Goal: Transaction & Acquisition: Purchase product/service

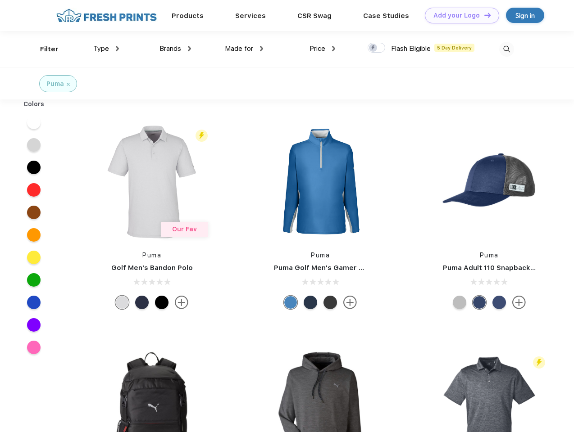
scroll to position [0, 0]
click at [458, 15] on link "Add your Logo Design Tool" at bounding box center [462, 16] width 74 height 16
click at [0, 0] on div "Design Tool" at bounding box center [0, 0] width 0 height 0
click at [483, 15] on link "Add your Logo Design Tool" at bounding box center [462, 16] width 74 height 16
click at [43, 49] on div "Filter" at bounding box center [49, 49] width 18 height 10
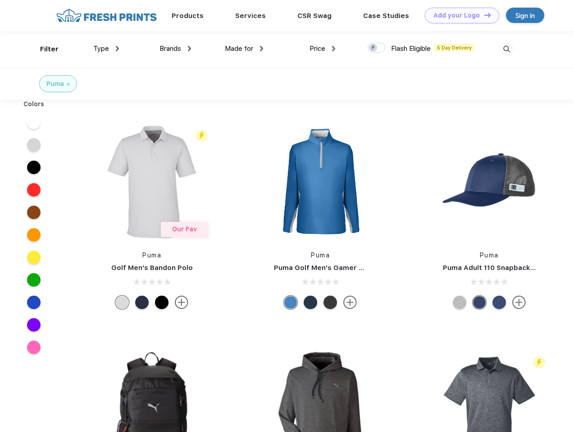
click at [106, 49] on span "Type" at bounding box center [101, 49] width 16 height 8
click at [175, 49] on span "Brands" at bounding box center [170, 49] width 22 height 8
click at [244, 49] on span "Made for" at bounding box center [239, 49] width 28 height 8
click at [322, 49] on span "Price" at bounding box center [317, 49] width 16 height 8
click at [376, 48] on div at bounding box center [376, 48] width 18 height 10
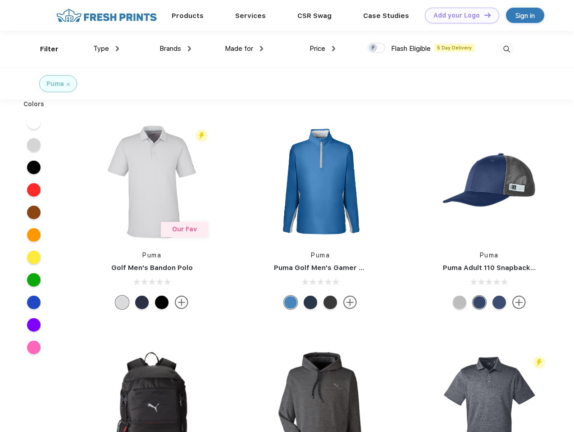
click at [373, 48] on input "checkbox" at bounding box center [370, 45] width 6 height 6
click at [506, 49] on img at bounding box center [506, 49] width 15 height 15
